Goal: Information Seeking & Learning: Learn about a topic

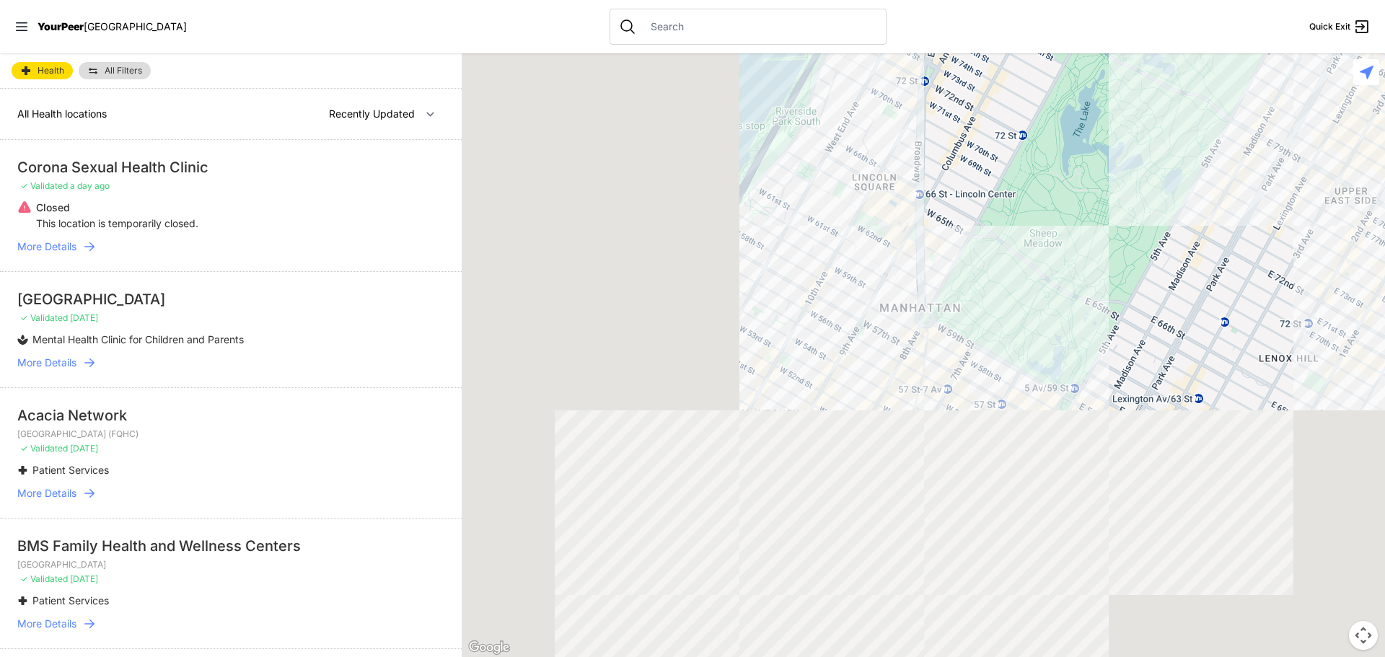
drag, startPoint x: 715, startPoint y: 511, endPoint x: 1002, endPoint y: 168, distance: 447.0
click at [1003, 168] on div at bounding box center [923, 355] width 923 height 604
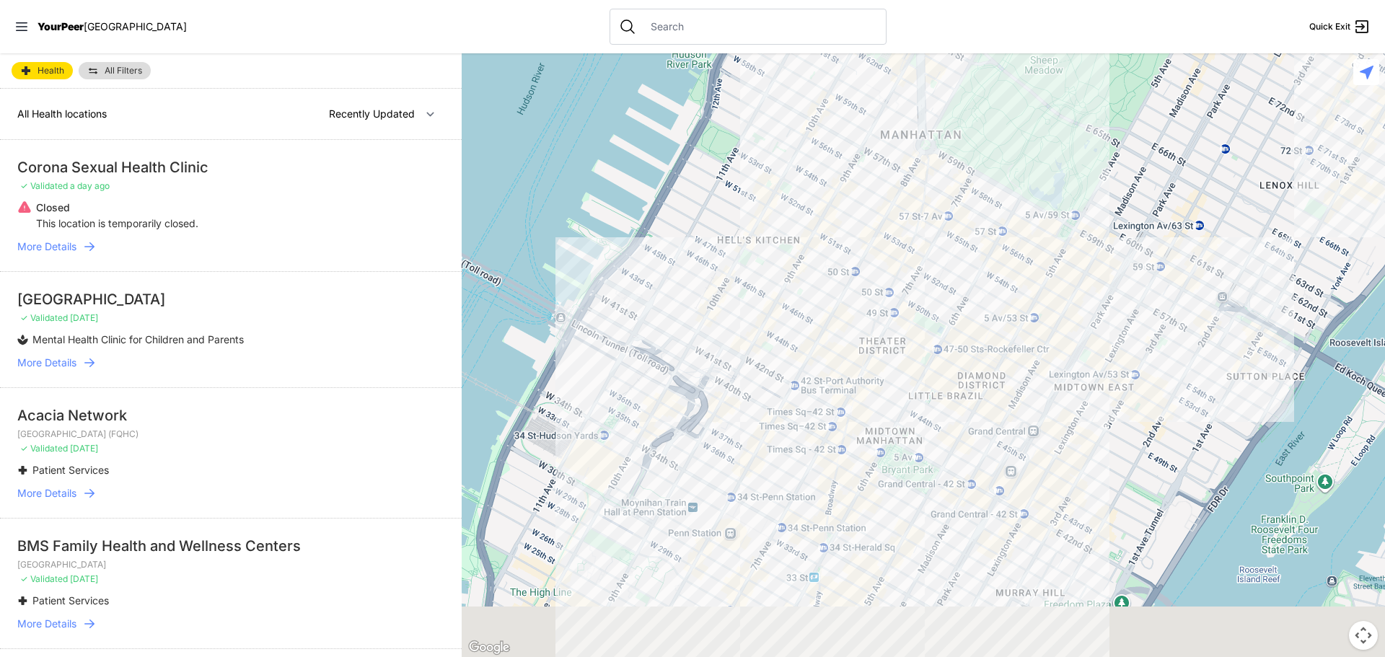
drag, startPoint x: 747, startPoint y: 455, endPoint x: 748, endPoint y: 312, distance: 143.6
click at [749, 311] on div at bounding box center [923, 355] width 923 height 604
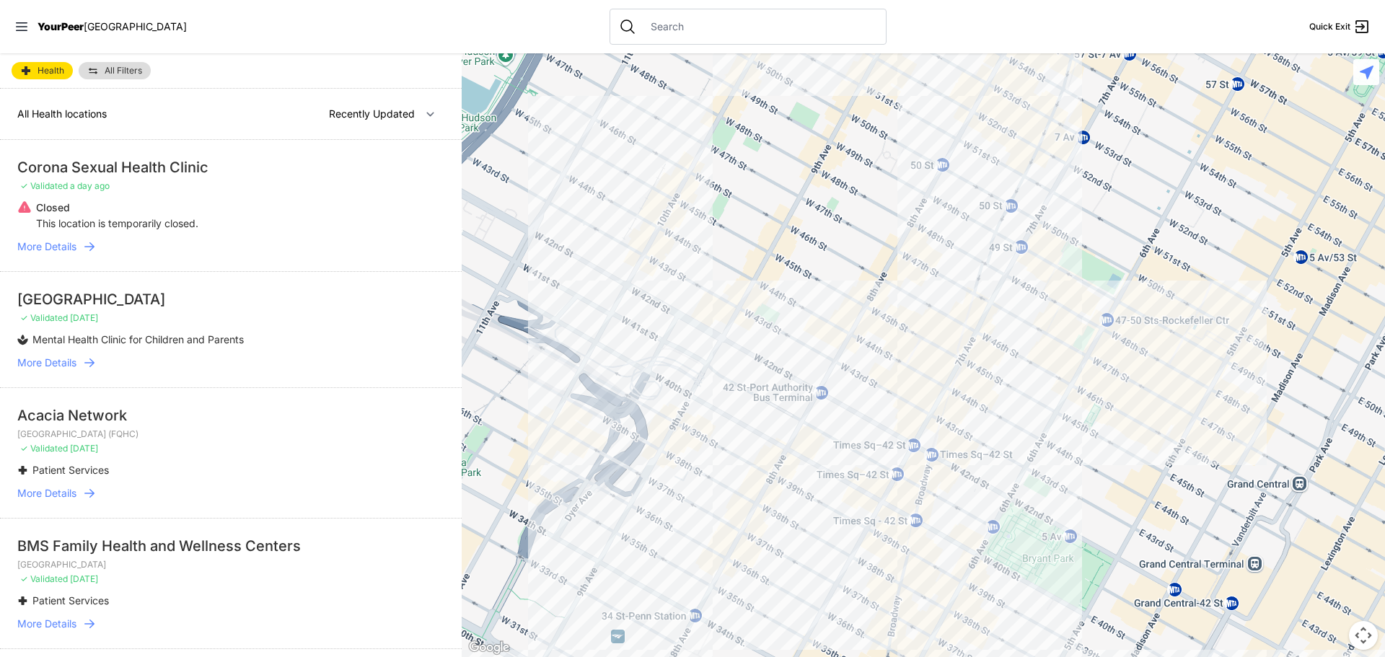
click at [889, 473] on div at bounding box center [923, 355] width 923 height 604
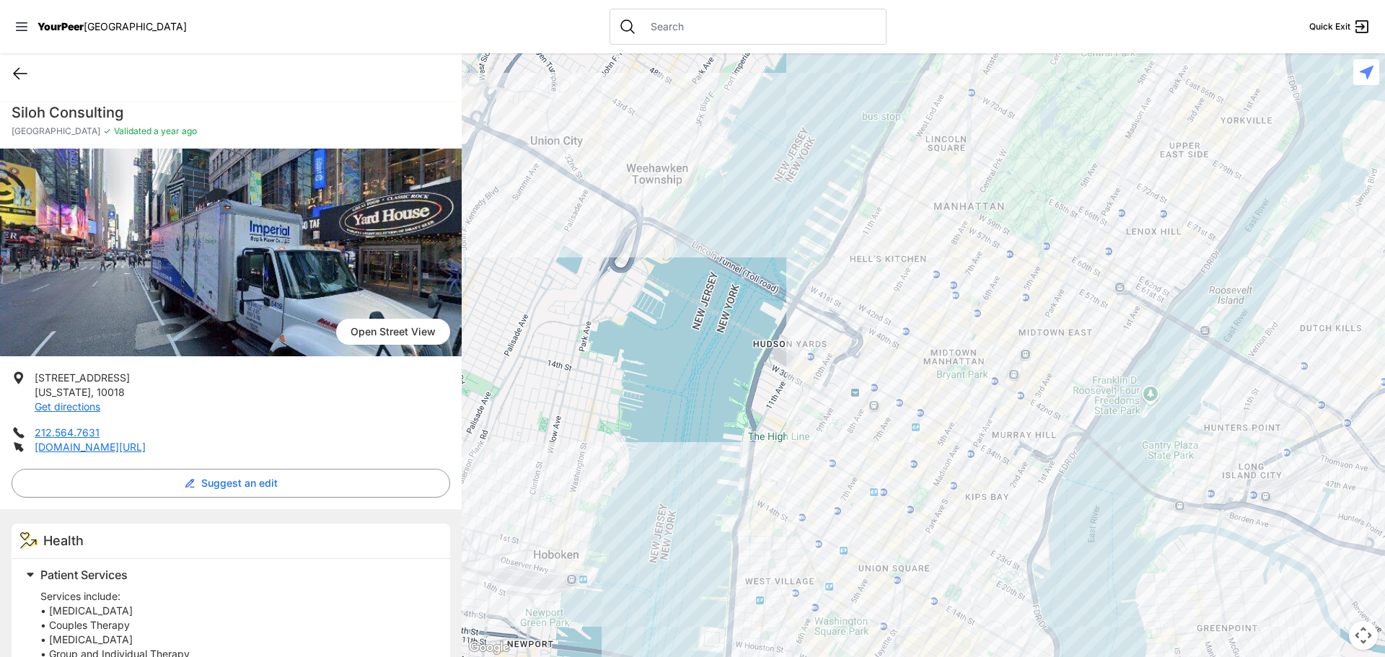
click at [25, 77] on icon at bounding box center [20, 73] width 17 height 17
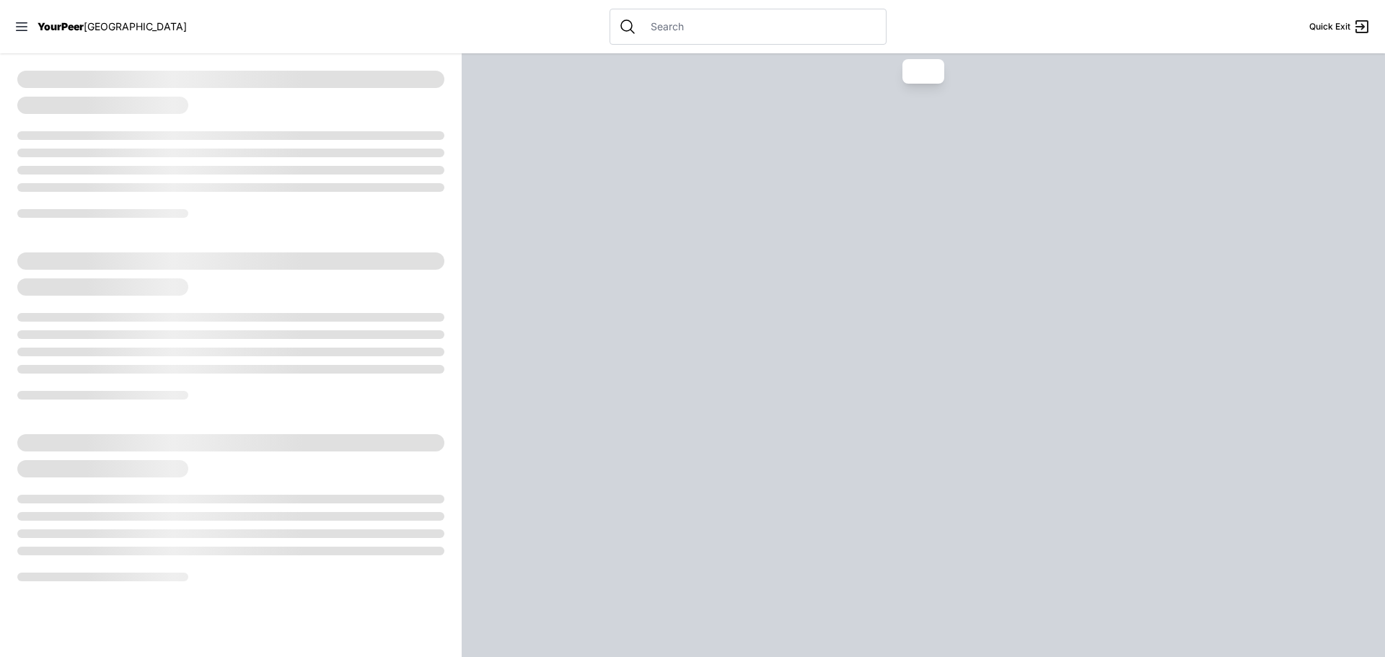
select select "recentlyUpdated"
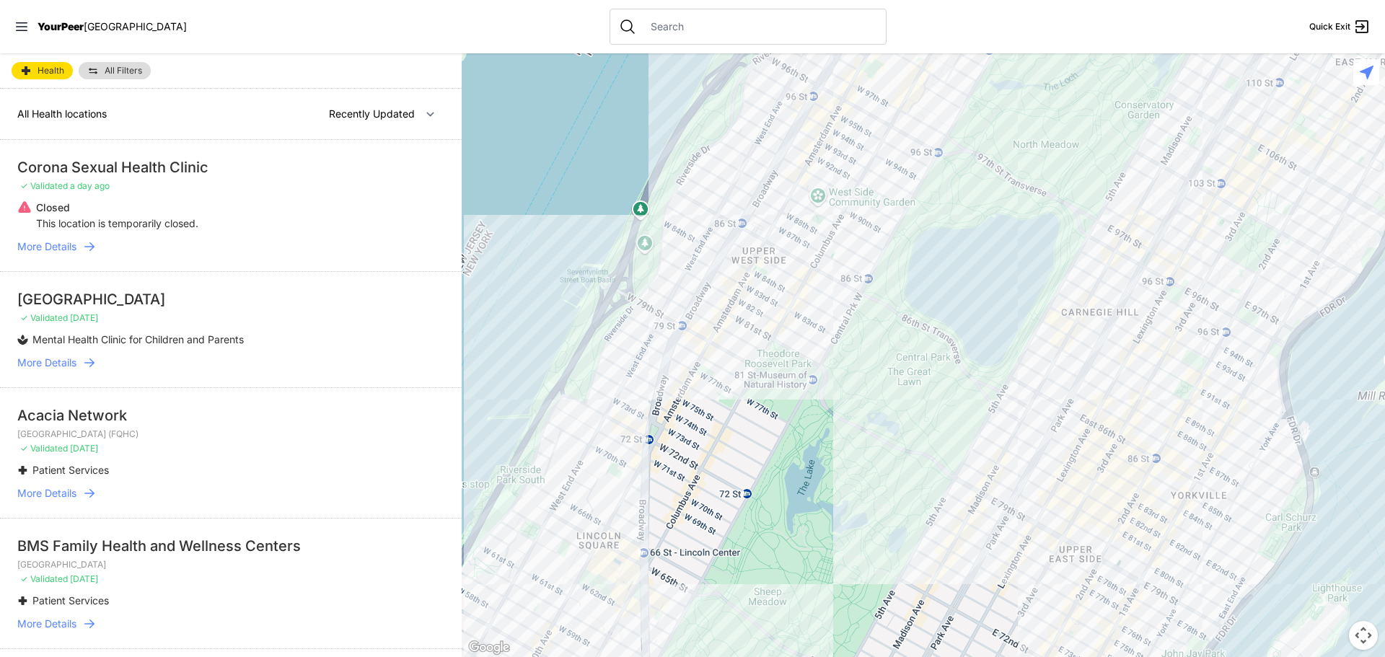
click at [101, 72] on link "All Filters" at bounding box center [115, 70] width 72 height 17
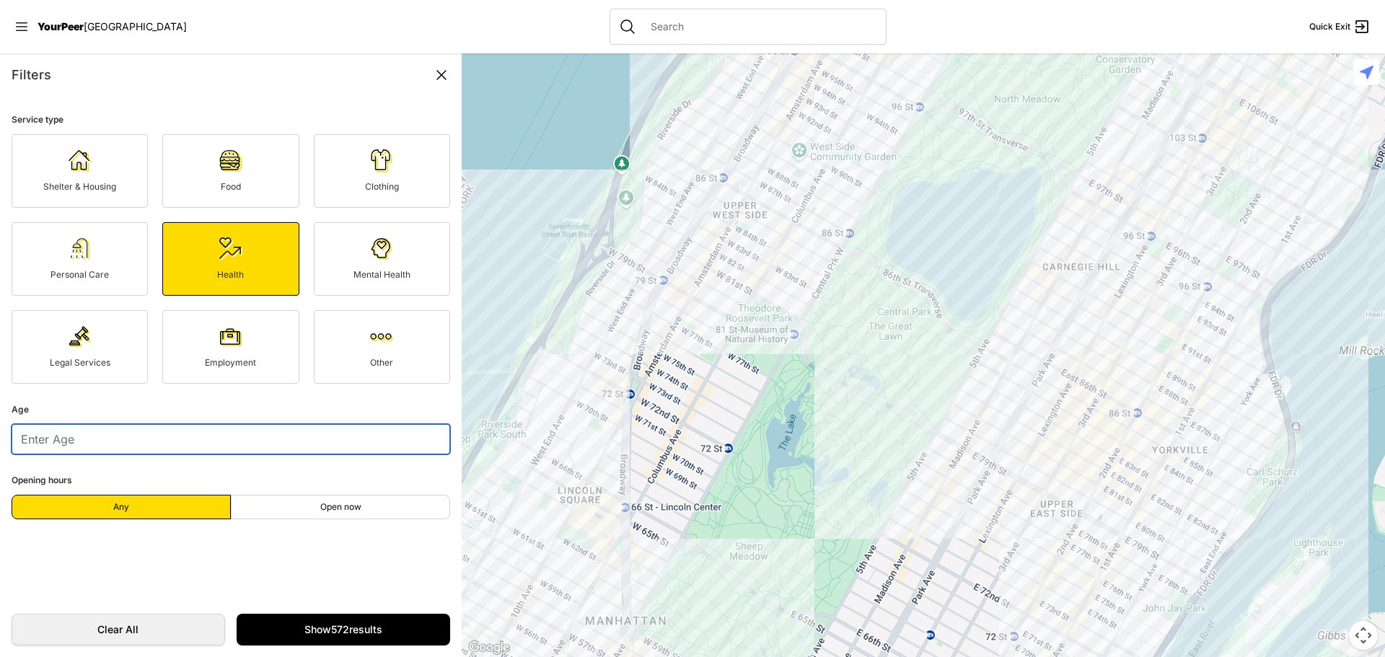
click at [207, 441] on input "number" at bounding box center [231, 439] width 439 height 30
type input "4"
click at [311, 576] on form "Service type Shelter & Housing Food Clothing Personal Care Health Mental Health…" at bounding box center [231, 350] width 462 height 506
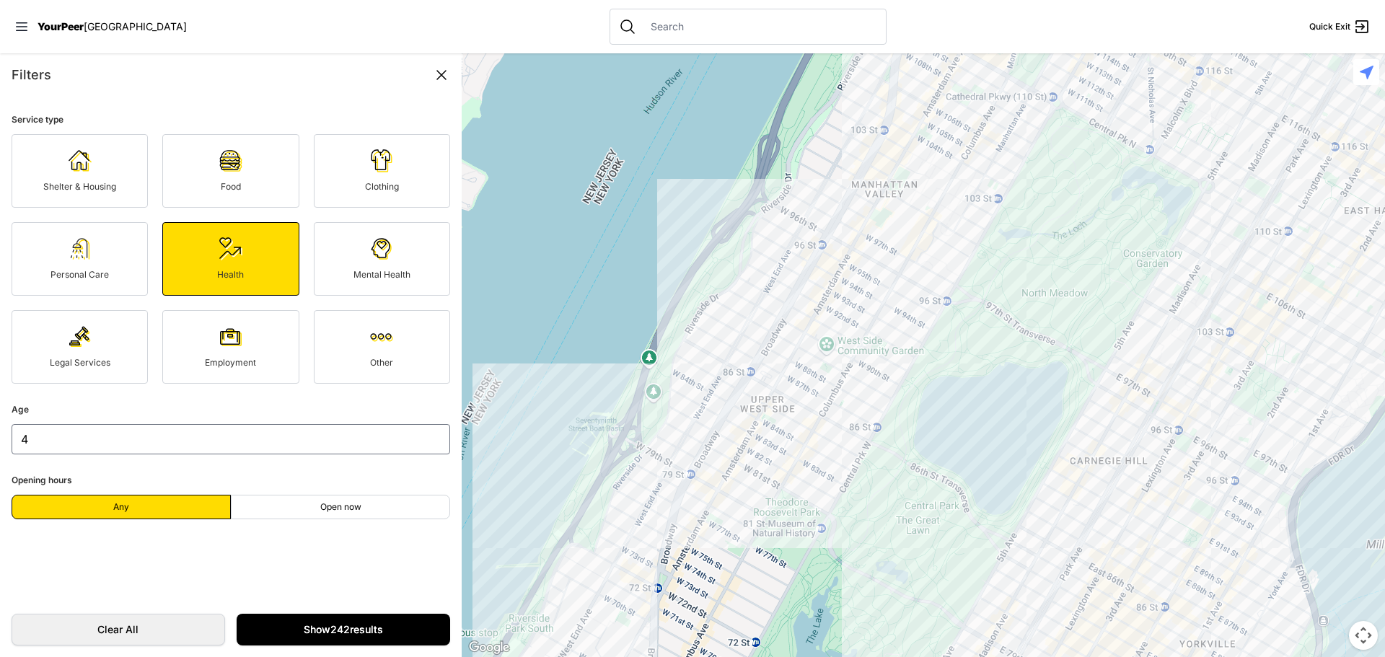
click at [360, 628] on link "Show 242 results" at bounding box center [344, 630] width 214 height 32
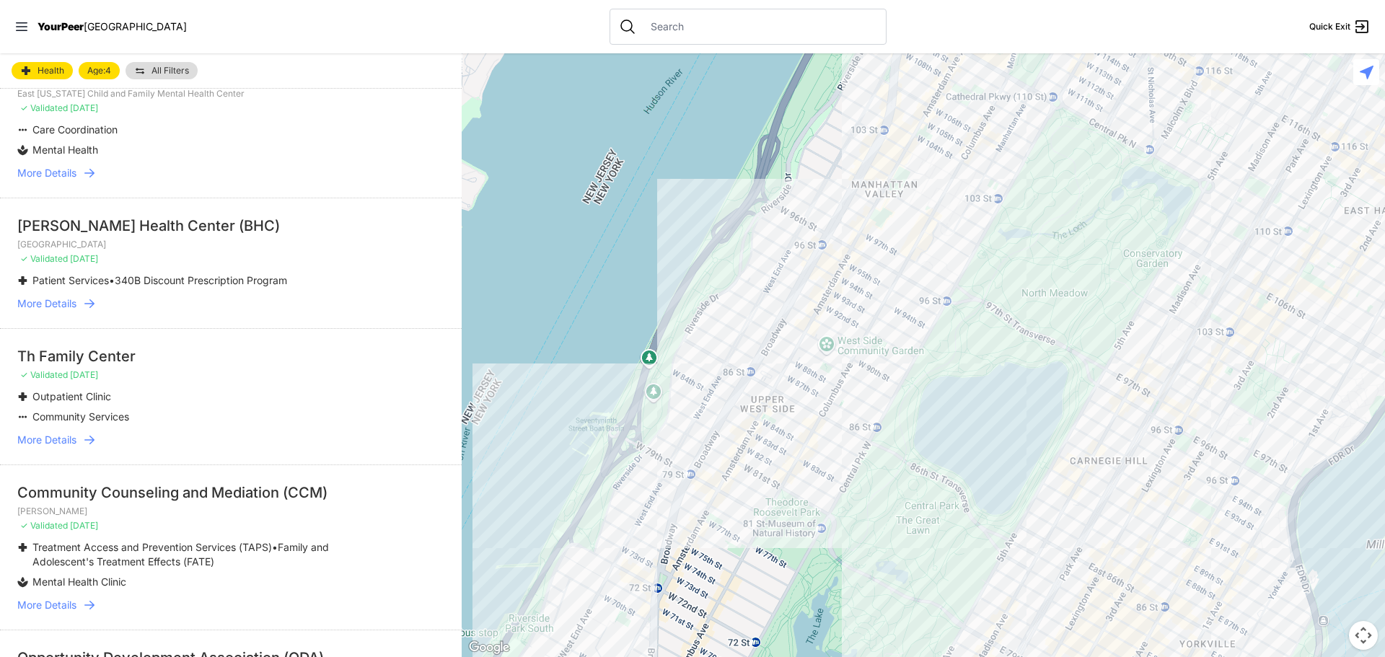
scroll to position [433, 0]
